Goal: Task Accomplishment & Management: Manage account settings

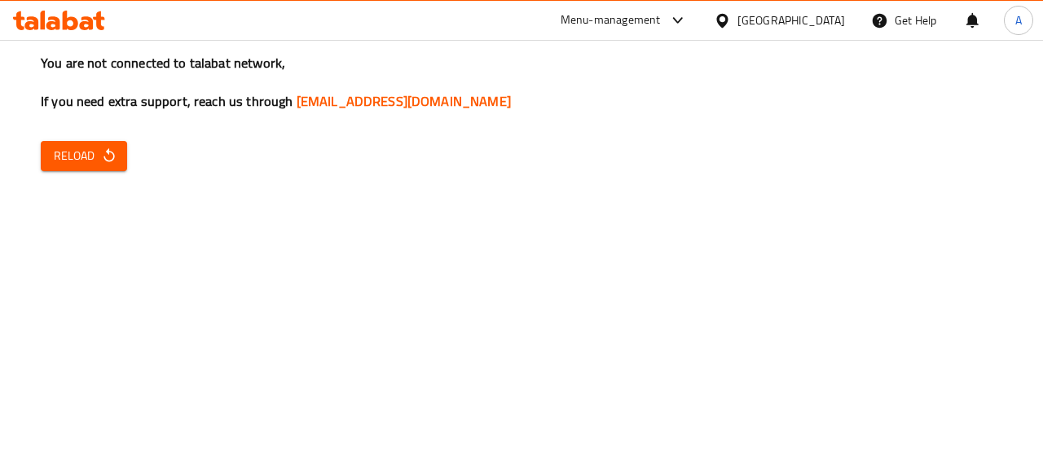
click at [78, 146] on span "Reload" at bounding box center [84, 156] width 60 height 20
click at [77, 165] on span "Reload" at bounding box center [84, 156] width 60 height 20
click at [90, 159] on span "Reload" at bounding box center [84, 156] width 60 height 20
click at [50, 19] on icon at bounding box center [53, 23] width 14 height 14
click at [65, 165] on span "Reload" at bounding box center [84, 156] width 60 height 20
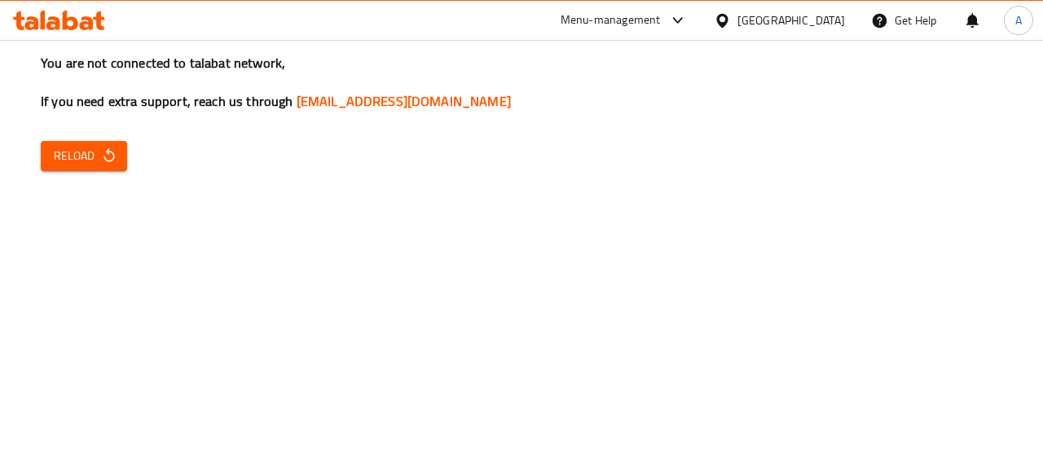
click at [75, 24] on icon at bounding box center [70, 21] width 15 height 20
click at [90, 164] on span "Reload" at bounding box center [84, 156] width 60 height 20
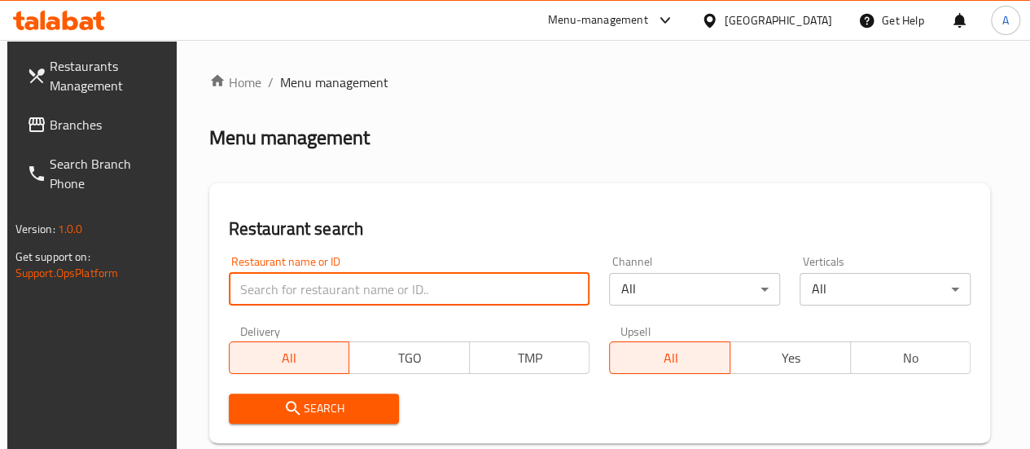
click at [324, 281] on input "search" at bounding box center [410, 289] width 362 height 33
type input "jad snack"
click button "Search" at bounding box center [314, 408] width 171 height 30
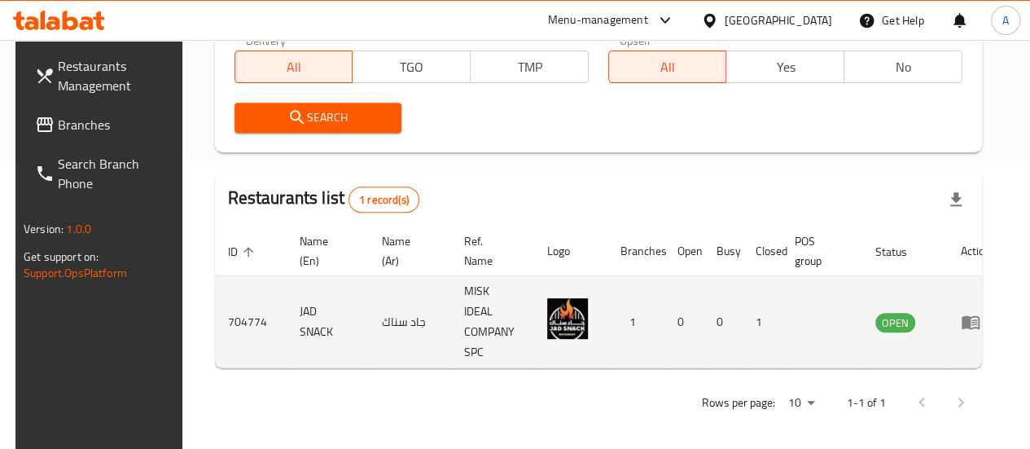
scroll to position [298, 0]
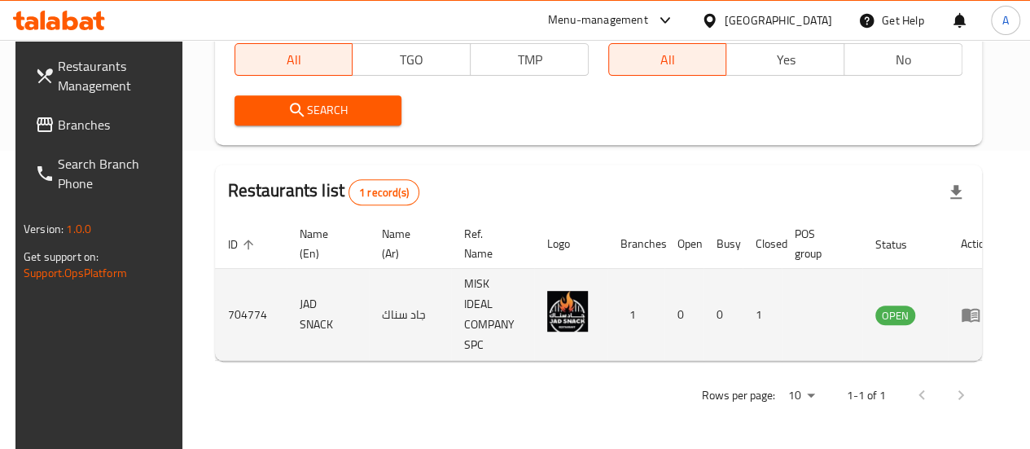
click at [953, 317] on td "enhanced table" at bounding box center [976, 315] width 56 height 92
click at [963, 315] on icon "enhanced table" at bounding box center [971, 316] width 18 height 14
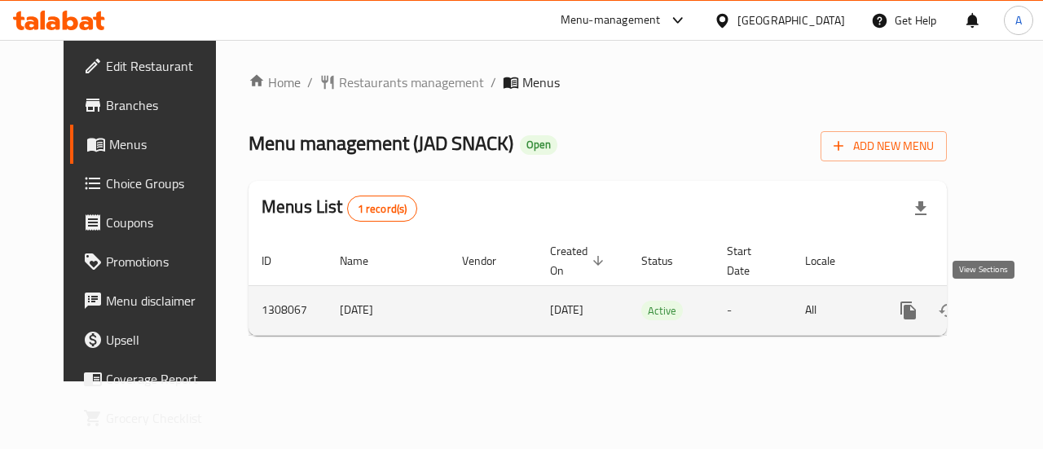
click at [1006, 309] on link "enhanced table" at bounding box center [1025, 310] width 39 height 39
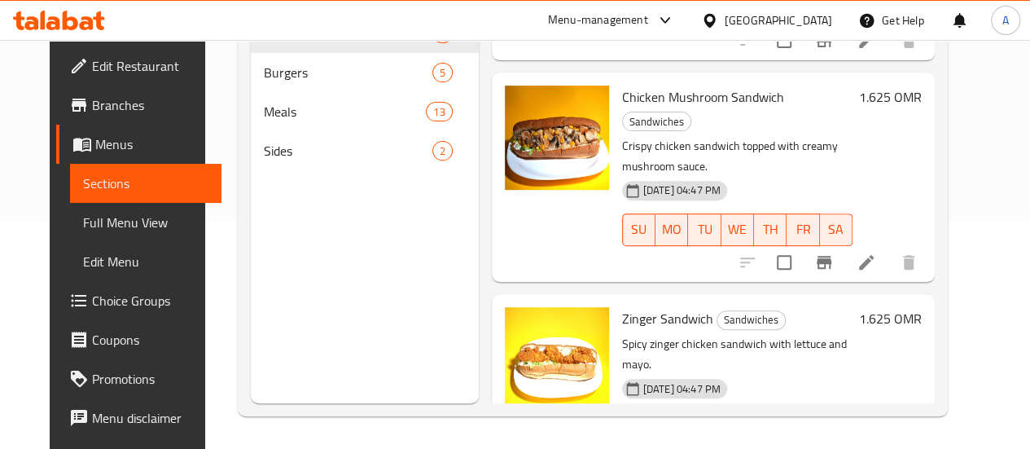
scroll to position [439, 0]
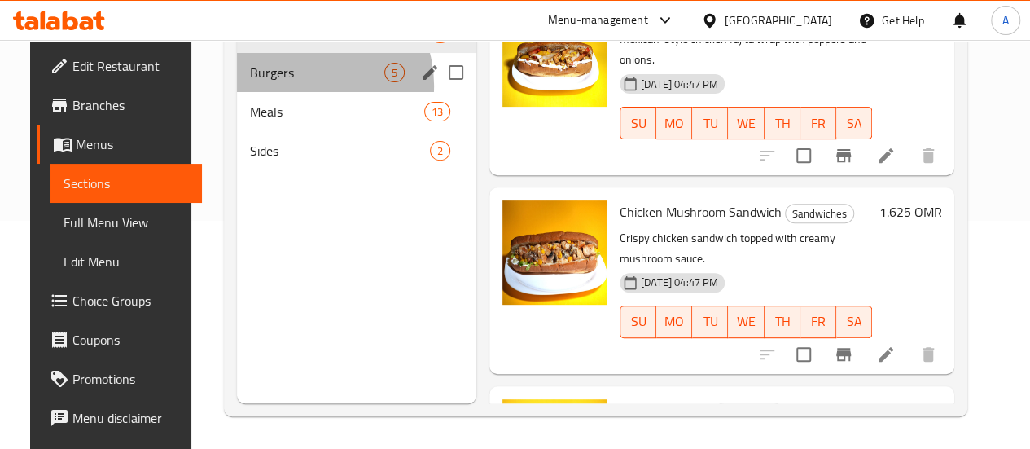
click at [283, 92] on div "Burgers 5" at bounding box center [356, 72] width 239 height 39
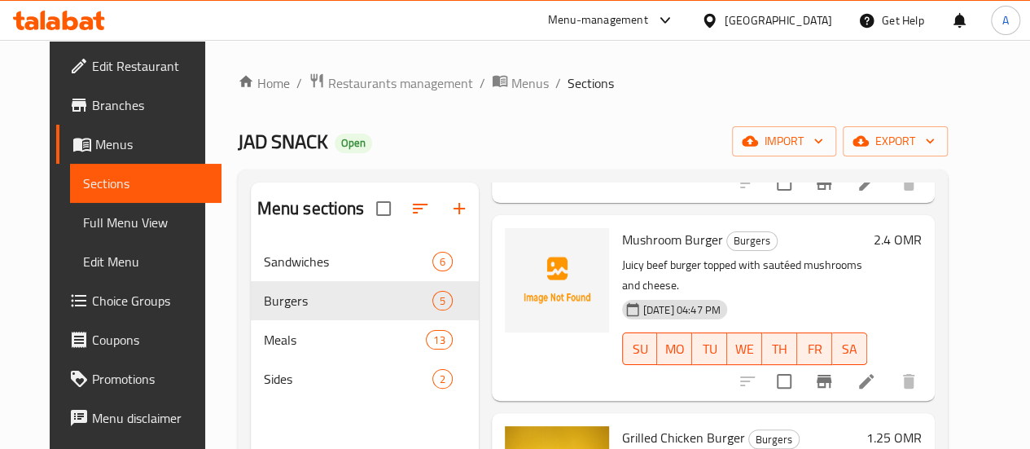
scroll to position [407, 0]
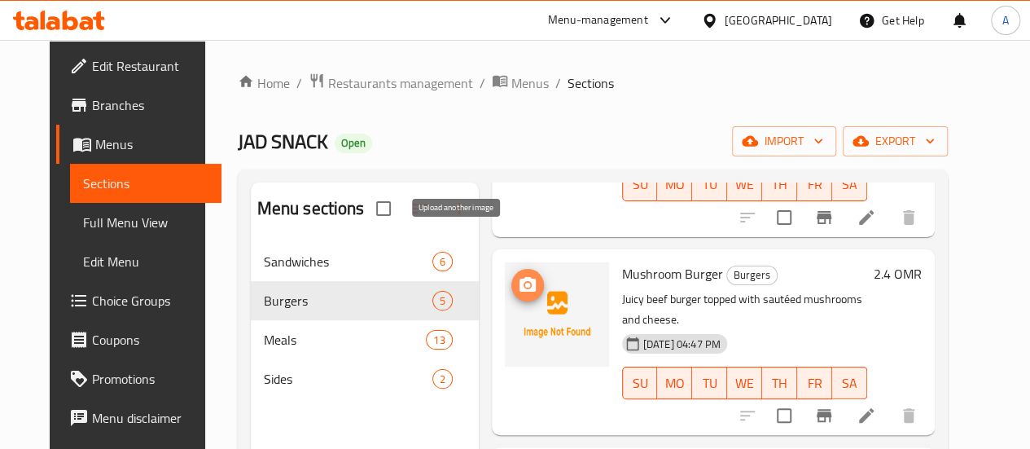
click at [525, 283] on circle "upload picture" at bounding box center [527, 285] width 5 height 5
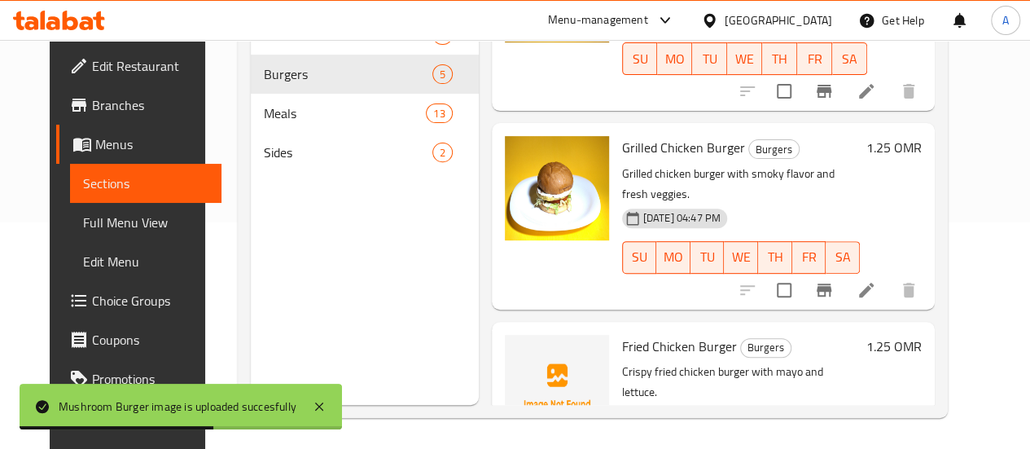
scroll to position [228, 0]
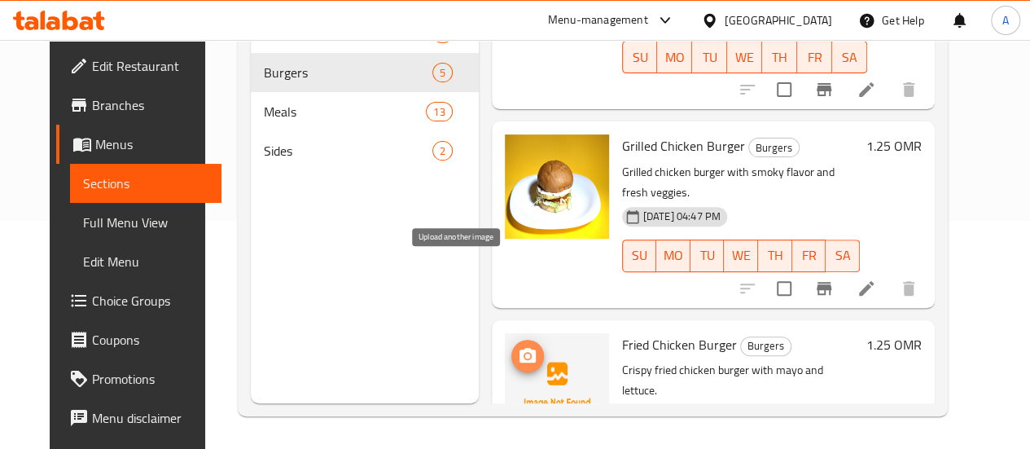
click at [505, 333] on div at bounding box center [557, 385] width 104 height 104
click at [525, 353] on circle "upload picture" at bounding box center [527, 355] width 5 height 5
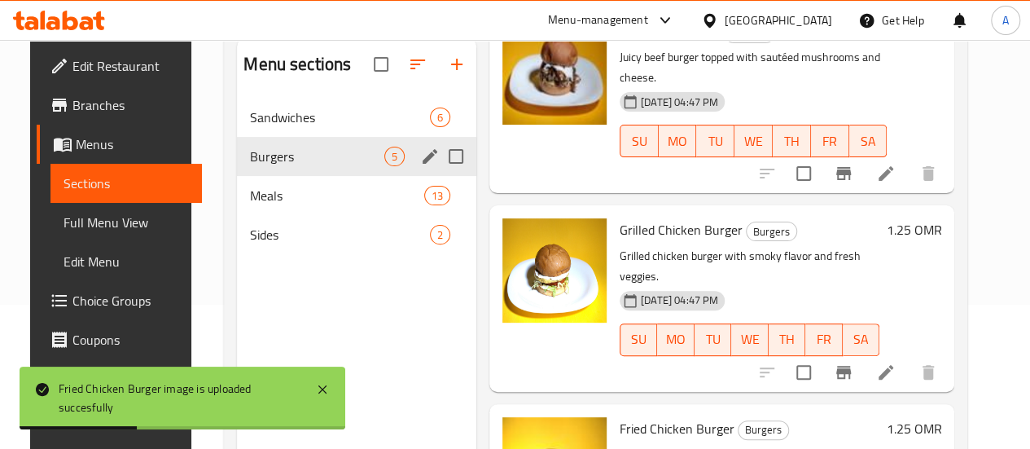
scroll to position [65, 0]
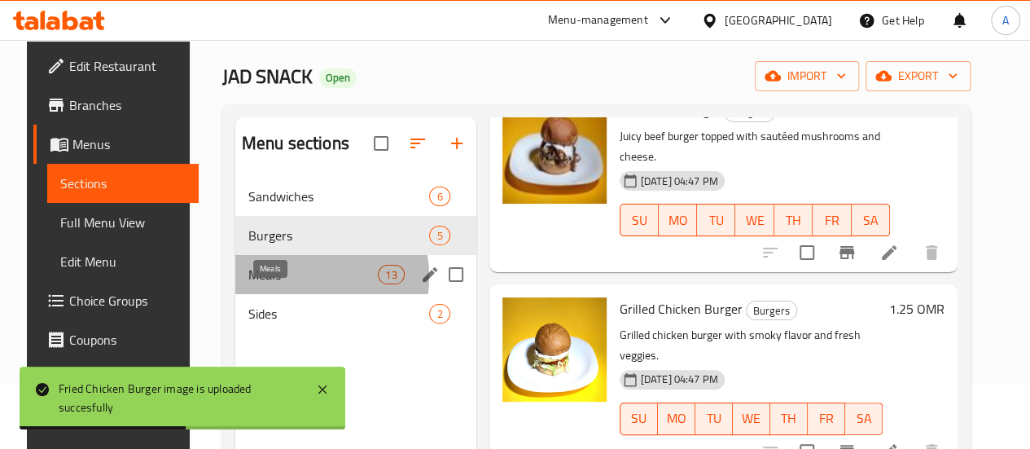
click at [277, 284] on span "Meals" at bounding box center [313, 275] width 130 height 20
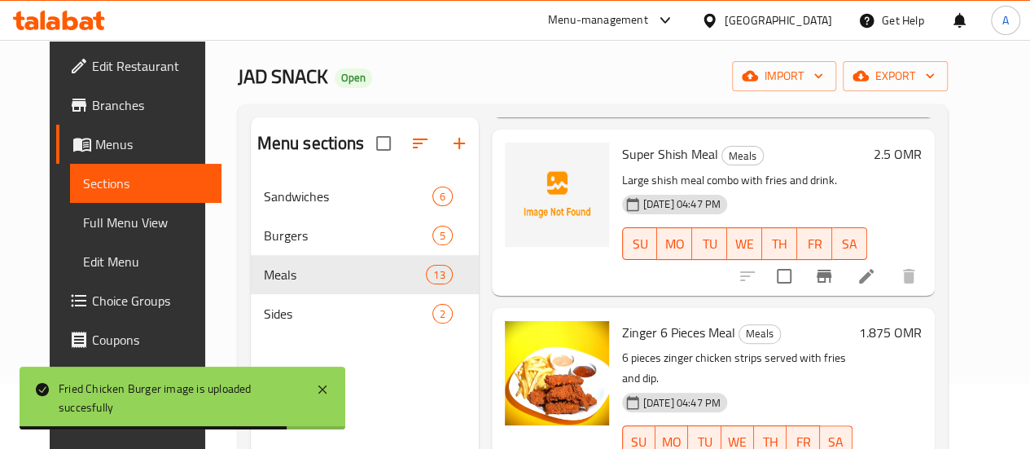
scroll to position [261, 0]
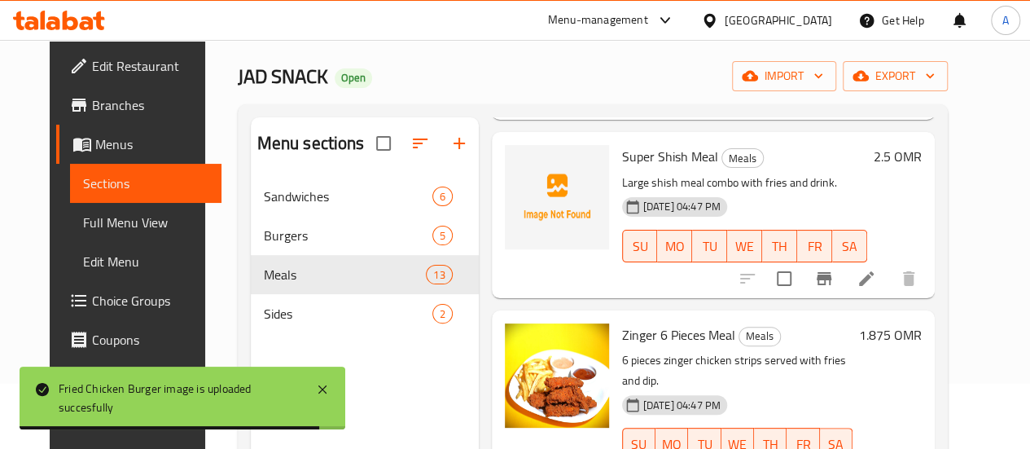
click at [981, 192] on div "Home / Restaurants management / Menus / Sections JAD SNACK Open import export M…" at bounding box center [593, 293] width 776 height 637
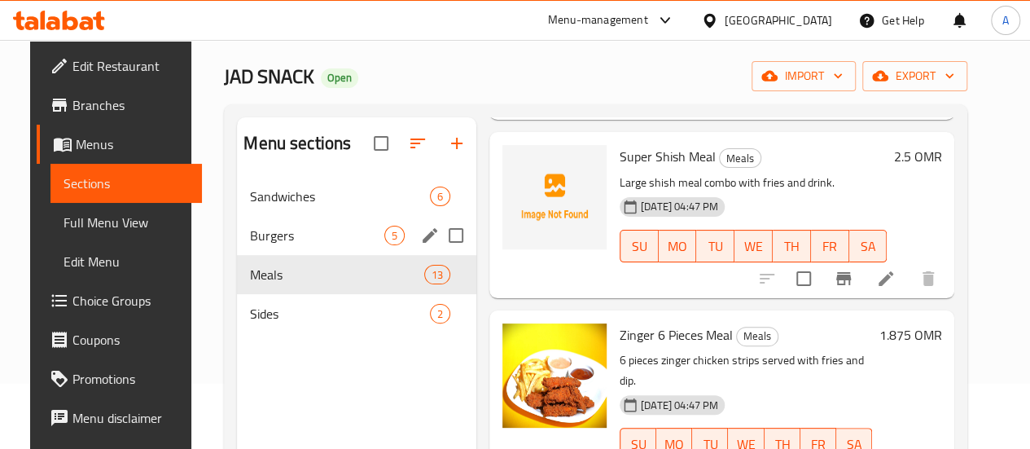
click at [259, 245] on span "Burgers" at bounding box center [317, 236] width 134 height 20
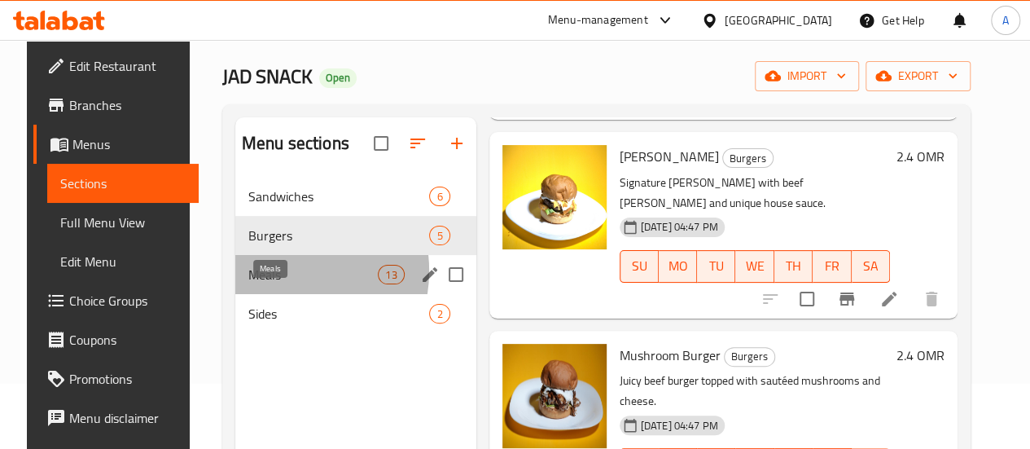
click at [266, 284] on span "Meals" at bounding box center [313, 275] width 130 height 20
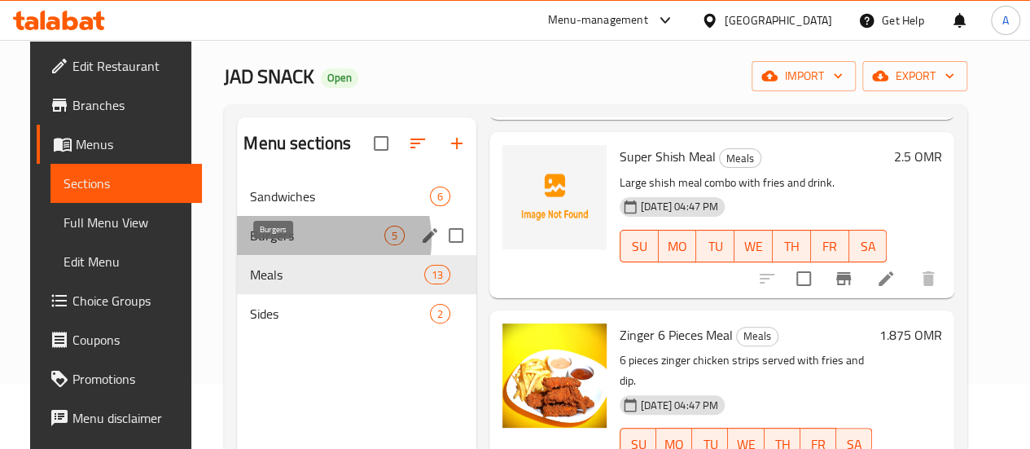
click at [286, 245] on span "Burgers" at bounding box center [317, 236] width 134 height 20
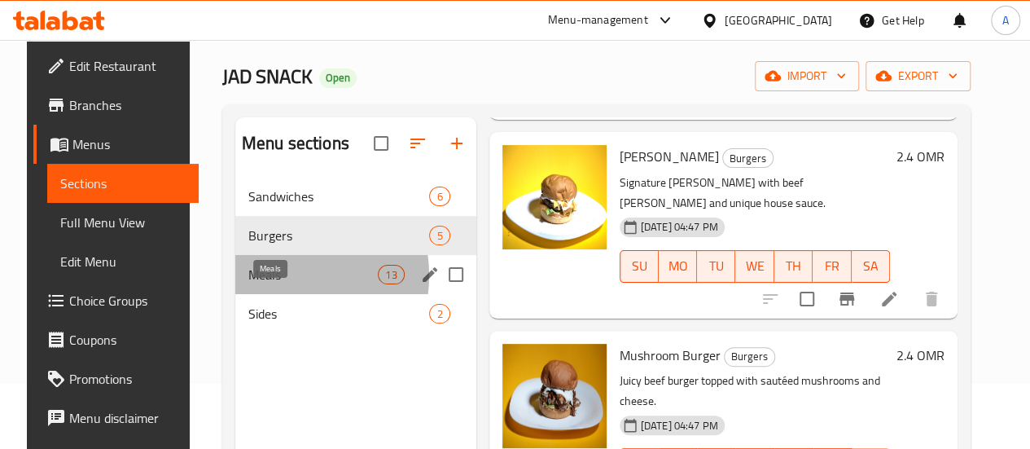
drag, startPoint x: 266, startPoint y: 300, endPoint x: 266, endPoint y: 258, distance: 41.5
click at [266, 284] on span "Meals" at bounding box center [313, 275] width 130 height 20
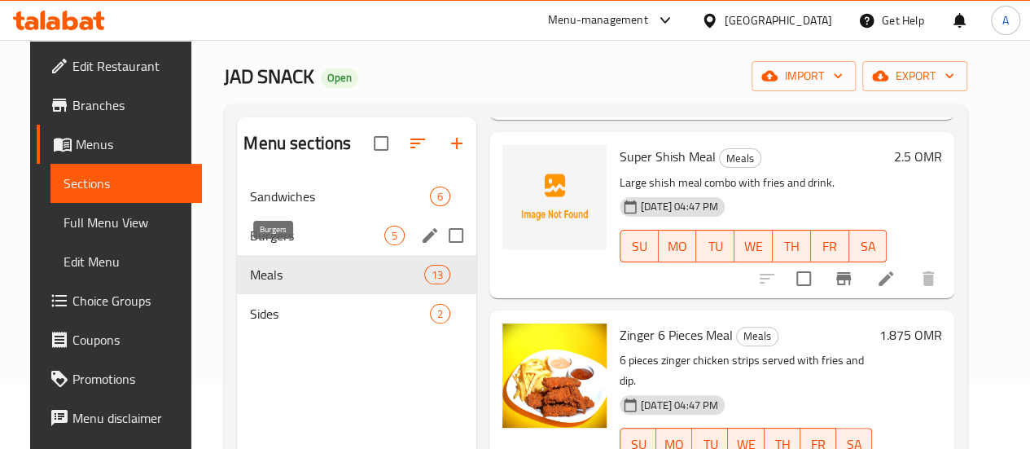
drag, startPoint x: 261, startPoint y: 251, endPoint x: 279, endPoint y: 126, distance: 125.9
click at [262, 245] on span "Burgers" at bounding box center [317, 236] width 134 height 20
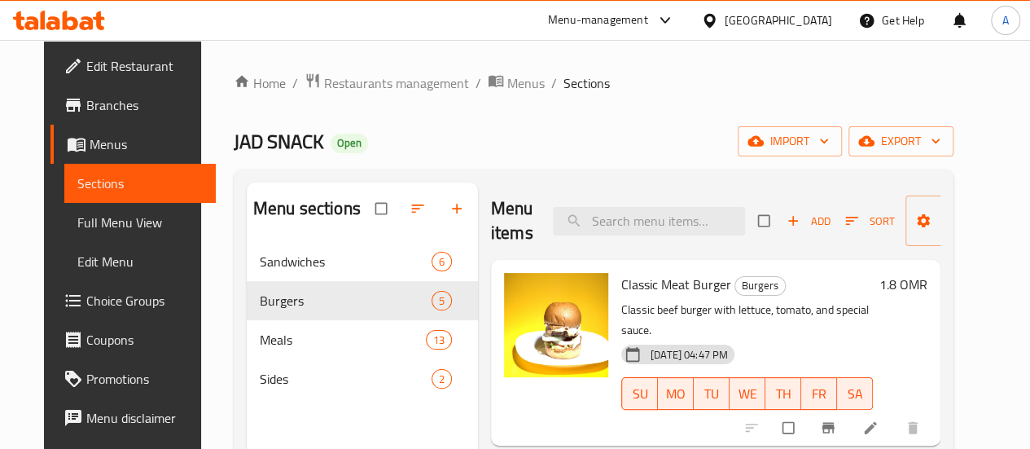
drag, startPoint x: 925, startPoint y: 97, endPoint x: 878, endPoint y: 103, distance: 47.7
click at [882, 101] on div "Home / Restaurants management / Menus / Sections JAD SNACK Open import export M…" at bounding box center [594, 359] width 720 height 572
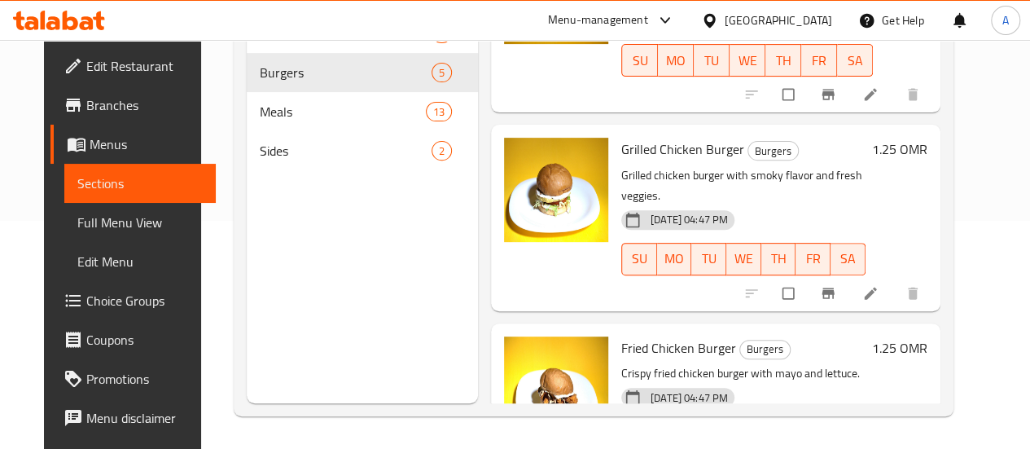
scroll to position [505, 0]
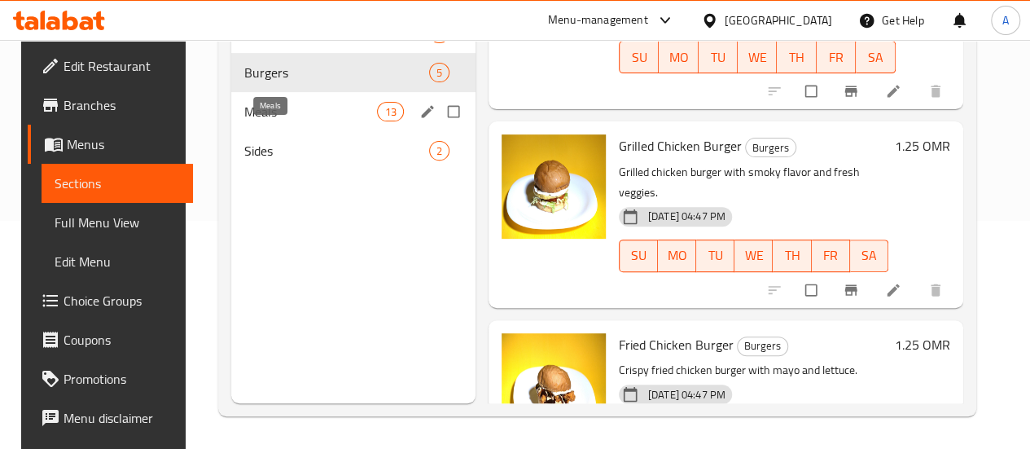
click at [296, 121] on span "Meals" at bounding box center [310, 112] width 133 height 20
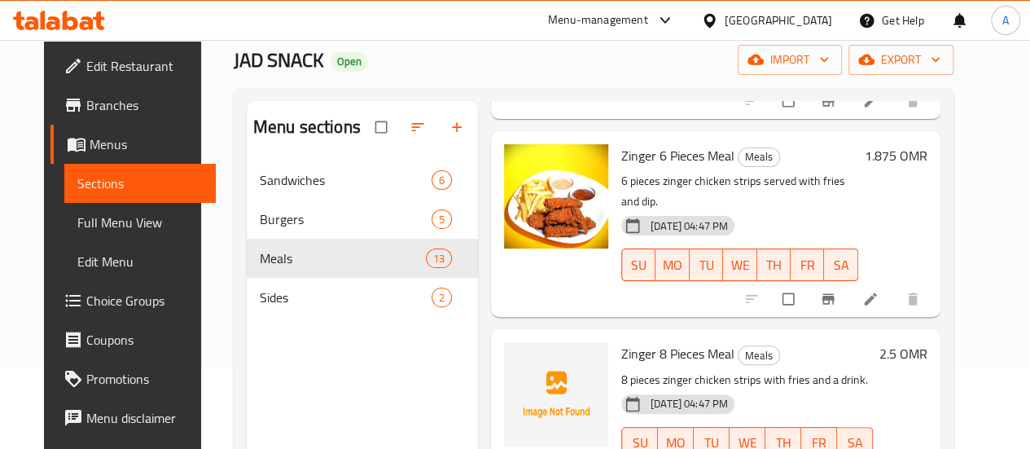
scroll to position [505, 0]
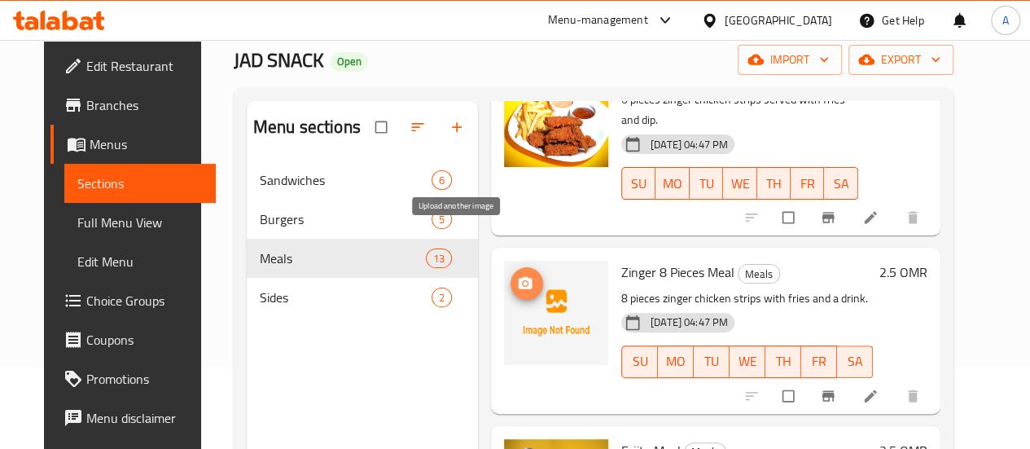
click at [519, 277] on icon "upload picture" at bounding box center [526, 283] width 14 height 12
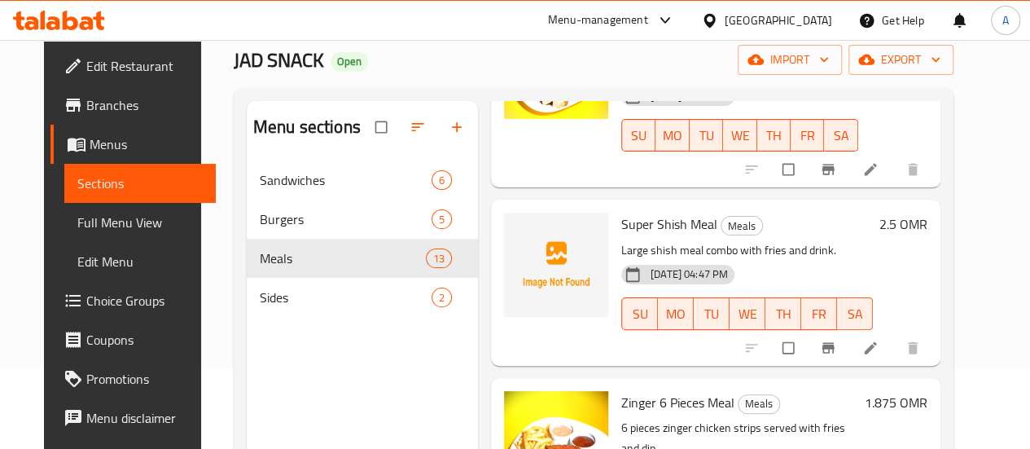
scroll to position [55, 0]
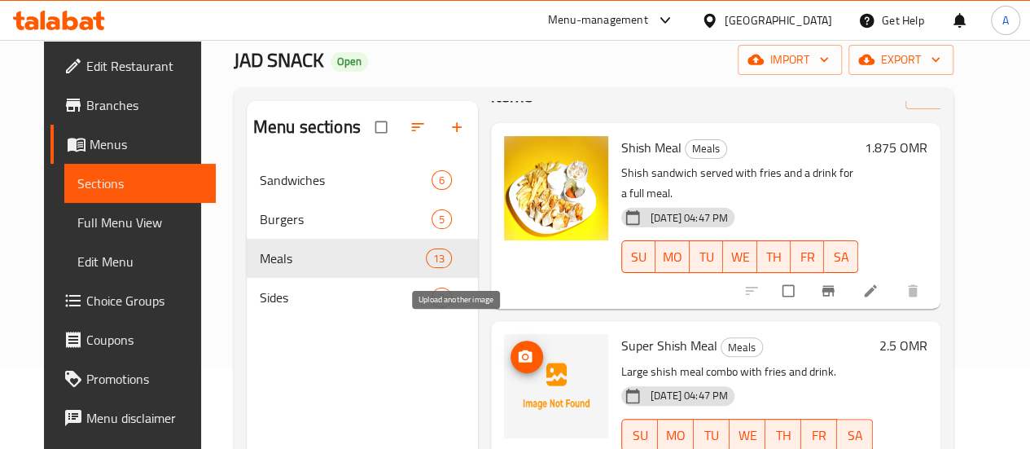
click at [517, 349] on icon "upload picture" at bounding box center [525, 357] width 16 height 16
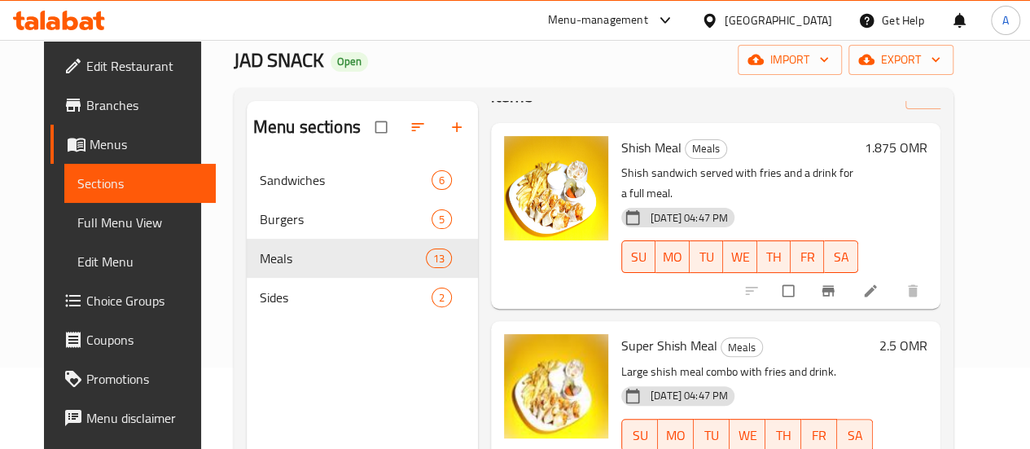
click at [727, 327] on div "Super Shish Meal Meals Large shish meal combo with fries and drink. 26-08-2025 …" at bounding box center [747, 403] width 265 height 152
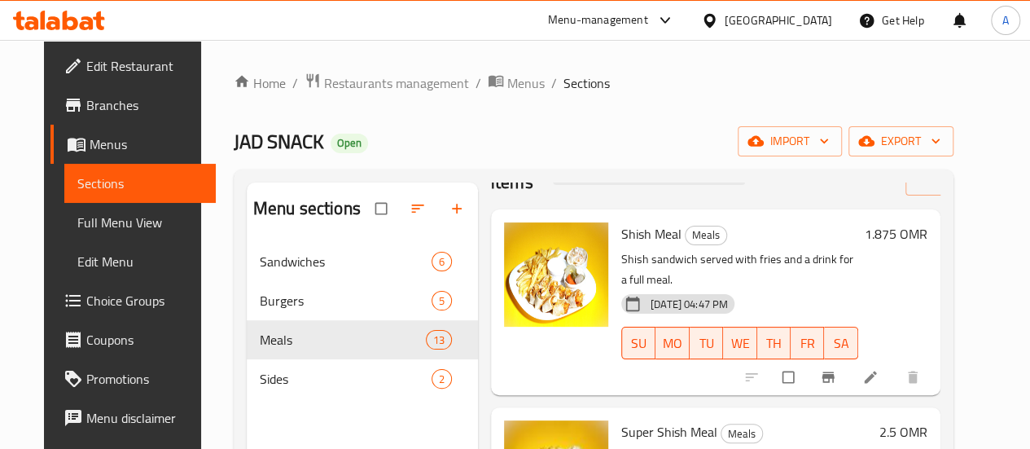
scroll to position [0, 0]
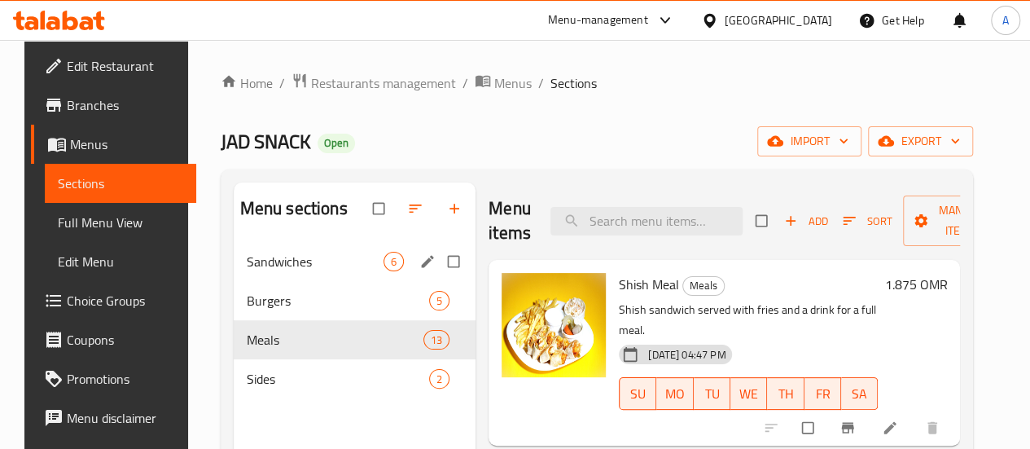
click at [273, 271] on span "Sandwiches" at bounding box center [315, 262] width 137 height 20
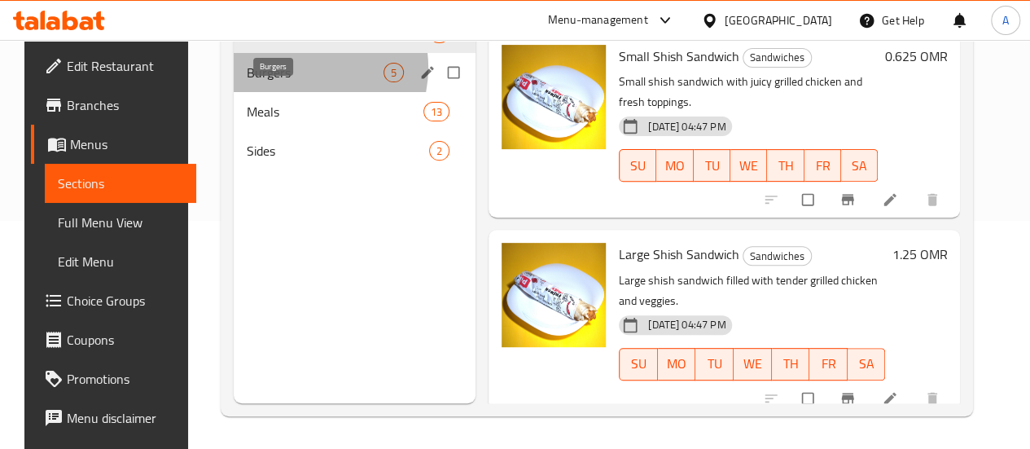
click at [287, 82] on span "Burgers" at bounding box center [315, 73] width 137 height 20
